Goal: Task Accomplishment & Management: Manage account settings

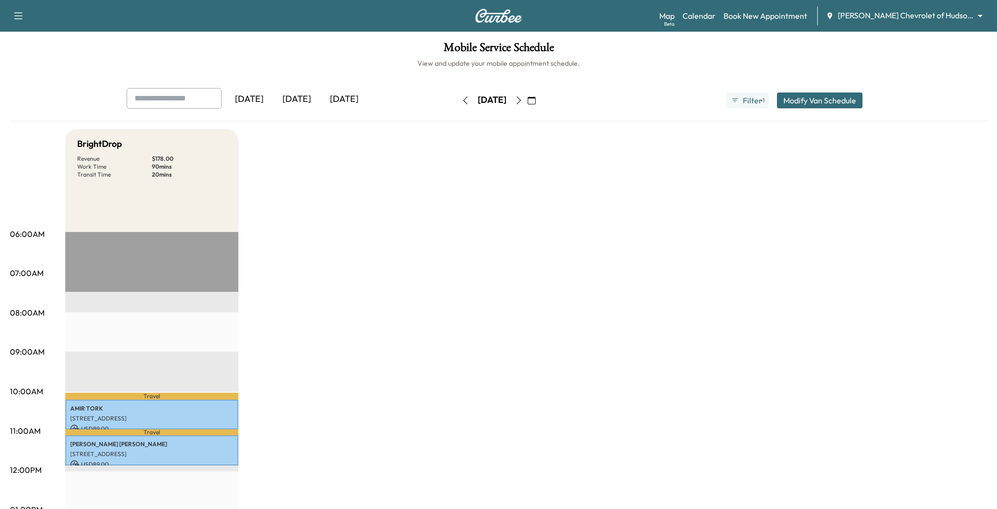
click at [462, 313] on div "BrightDrop Revenue $ 178.00 Work Time 90 mins Transit Time 20 mins Travel [PERS…" at bounding box center [526, 500] width 922 height 742
click at [351, 103] on div "[DATE]" at bounding box center [343, 99] width 47 height 23
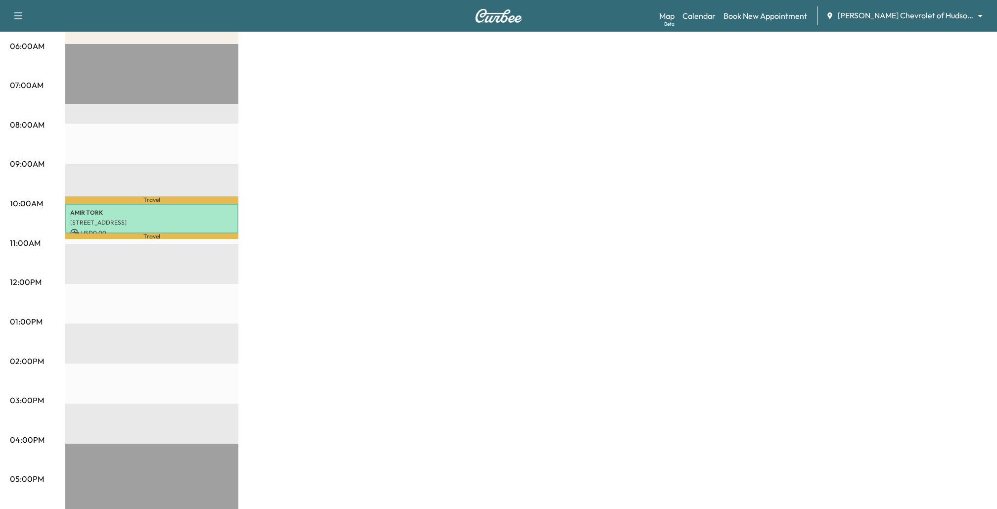
scroll to position [200, 0]
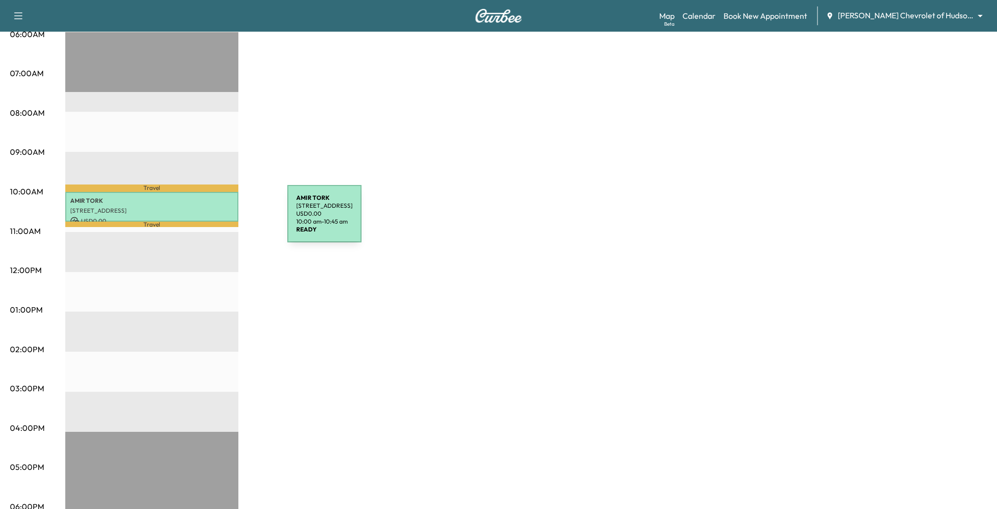
click at [206, 207] on p "[STREET_ADDRESS]" at bounding box center [151, 211] width 163 height 8
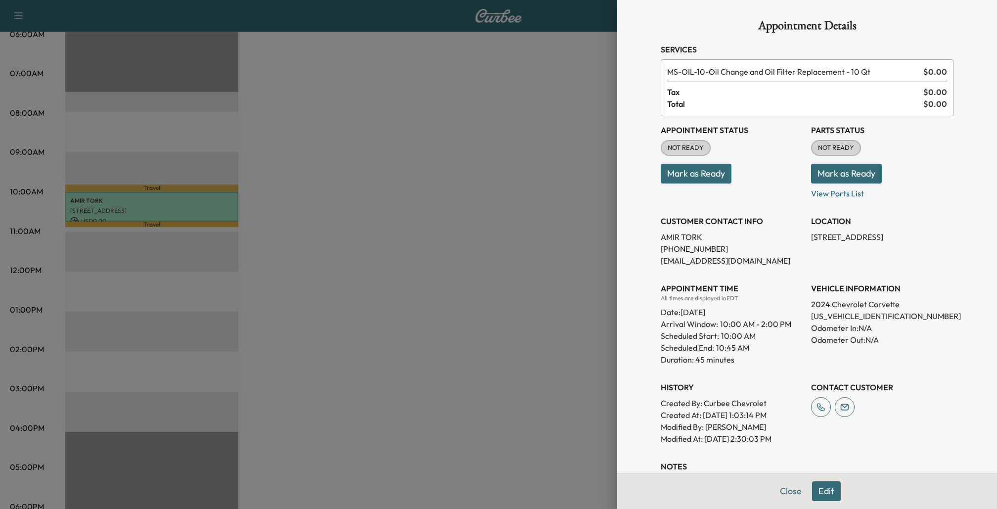
click at [557, 243] on div at bounding box center [498, 254] width 997 height 509
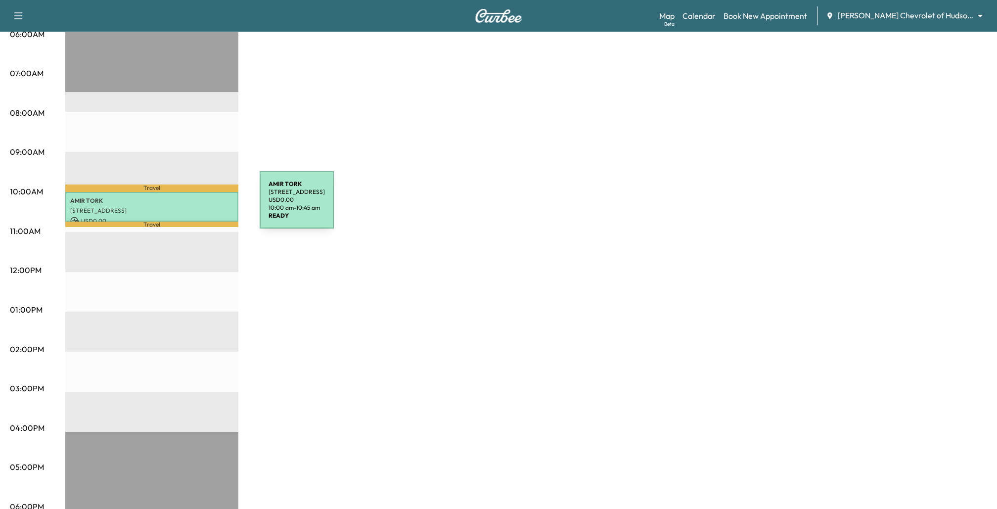
click at [185, 207] on p "[STREET_ADDRESS]" at bounding box center [151, 211] width 163 height 8
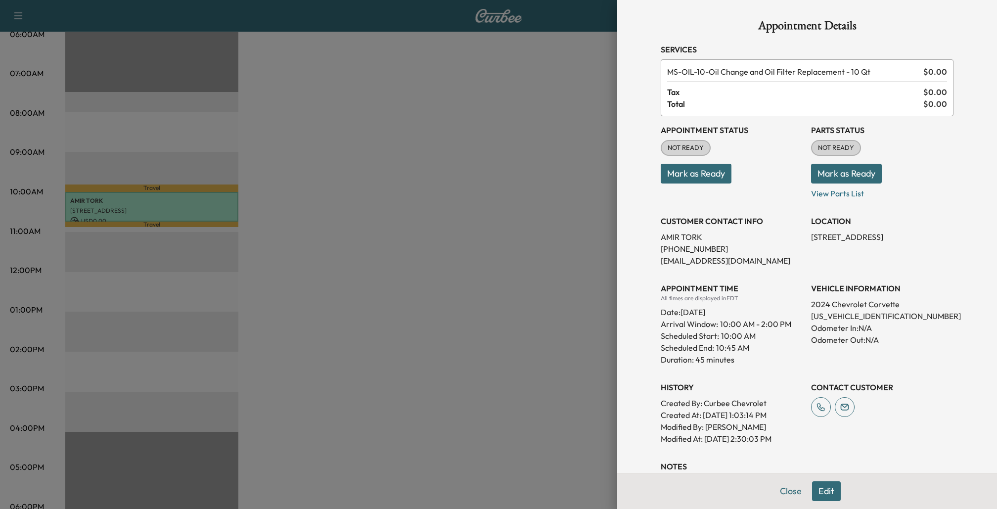
click at [699, 171] on button "Mark as Ready" at bounding box center [696, 174] width 71 height 20
